Goal: Information Seeking & Learning: Learn about a topic

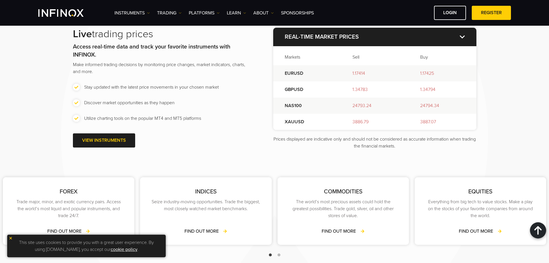
scroll to position [807, 0]
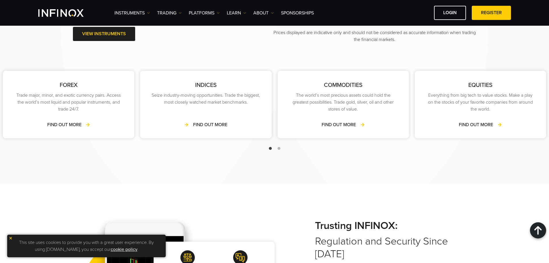
click at [210, 123] on link "FIND OUT MORE" at bounding box center [206, 124] width 43 height 7
click at [221, 126] on link "FIND OUT MORE" at bounding box center [206, 124] width 43 height 7
